Goal: Check status

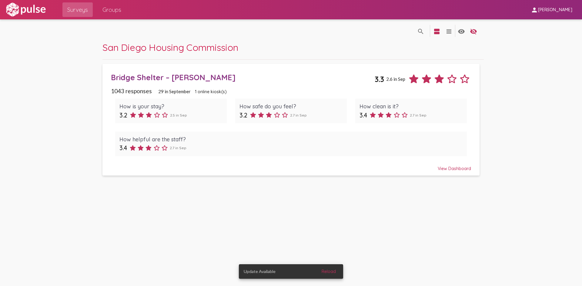
click at [442, 170] on div "View Dashboard" at bounding box center [291, 166] width 360 height 11
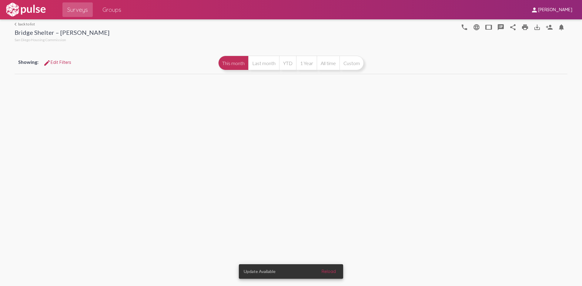
click at [325, 270] on span "Reload" at bounding box center [329, 271] width 14 height 5
